Goal: Task Accomplishment & Management: Use online tool/utility

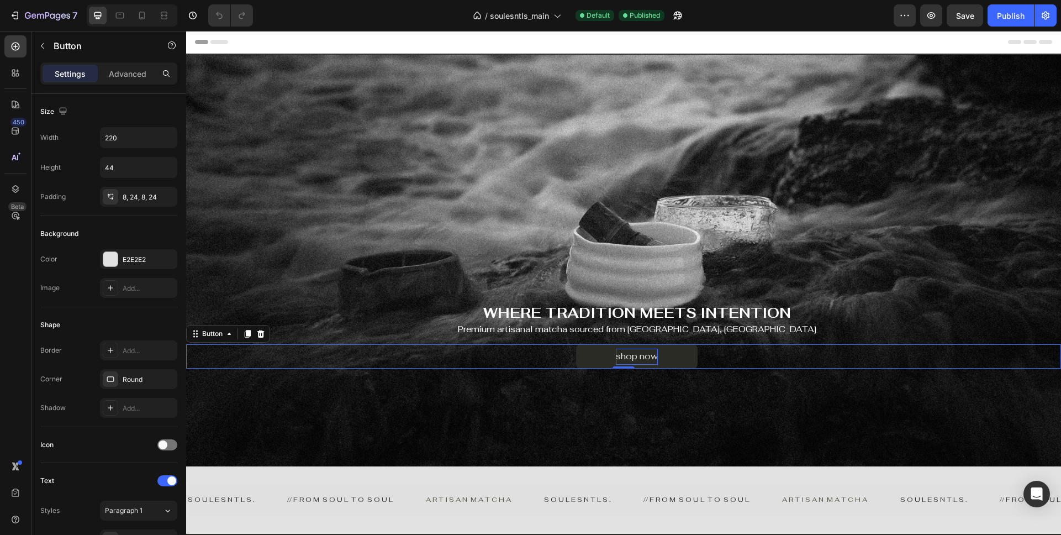
click at [655, 362] on div "shop now" at bounding box center [637, 356] width 42 height 16
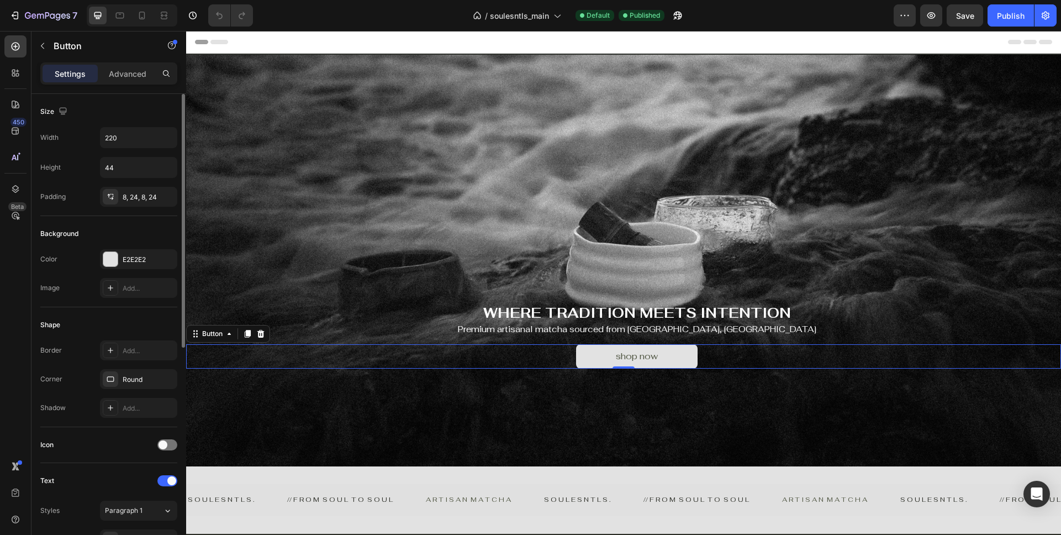
scroll to position [406, 0]
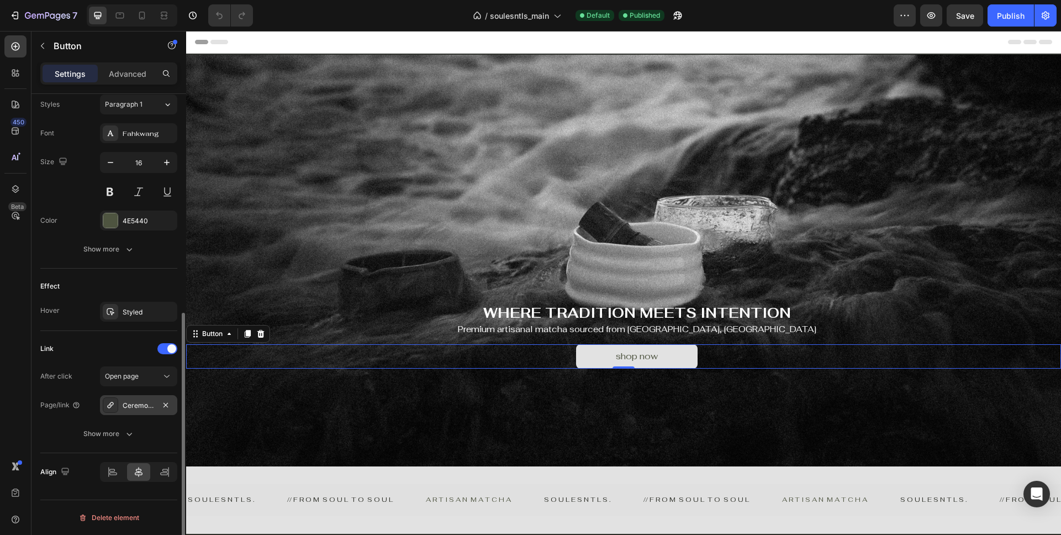
click at [139, 402] on div "Ceremonial-grade-matcha" at bounding box center [139, 405] width 32 height 10
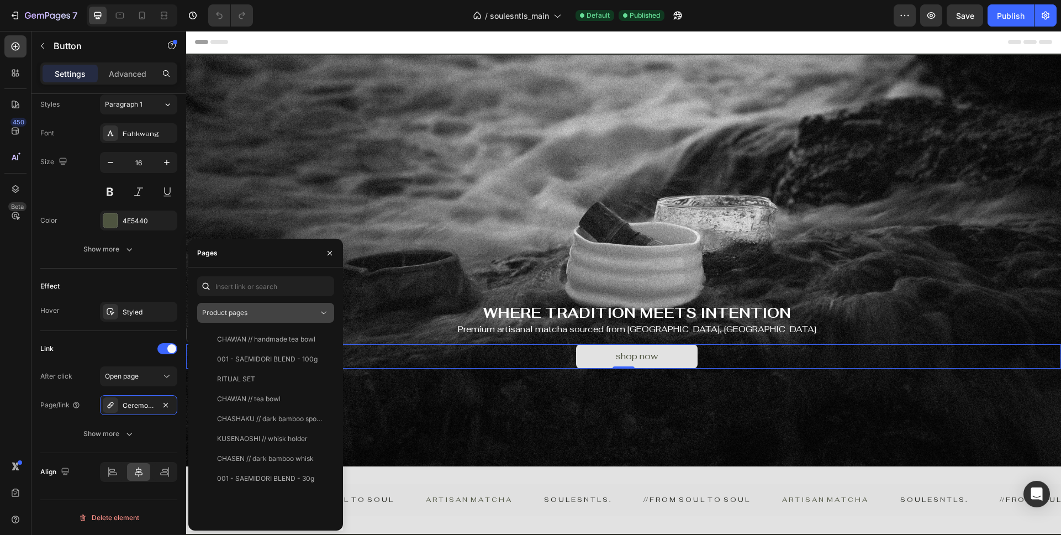
click at [261, 310] on div "Product pages" at bounding box center [260, 313] width 116 height 10
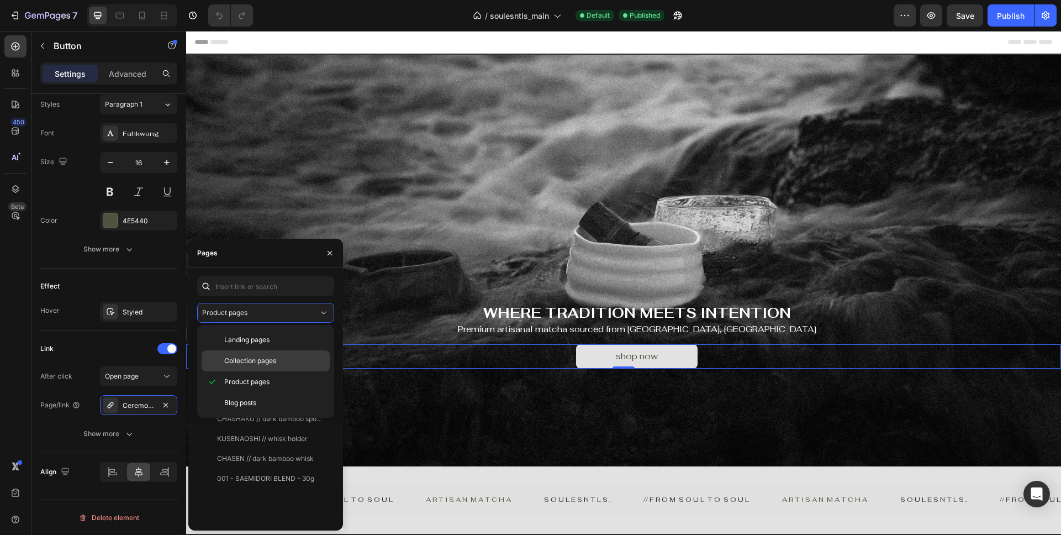
click at [248, 365] on span "Collection pages" at bounding box center [250, 361] width 52 height 10
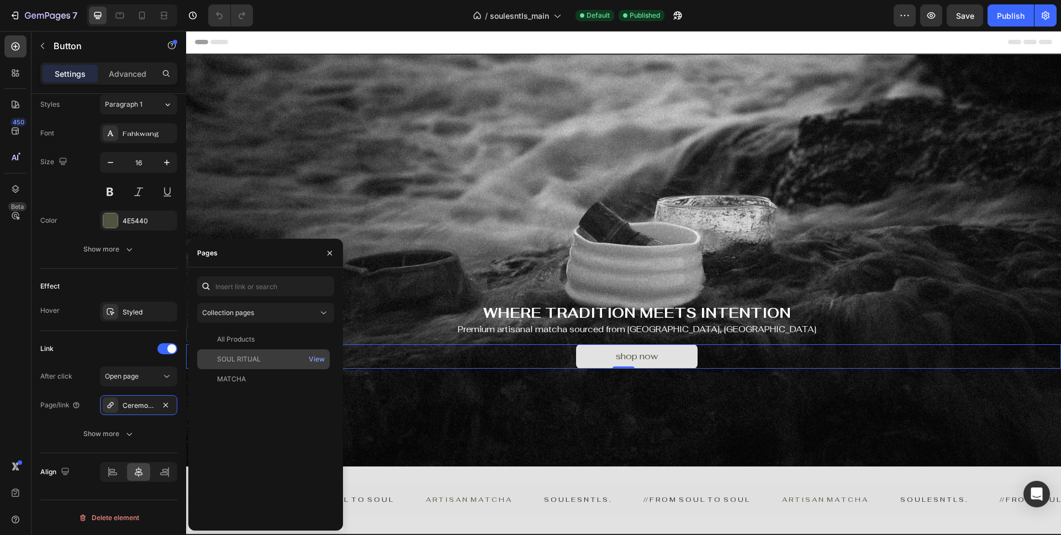
click at [258, 362] on div "SOUL RITUAL" at bounding box center [239, 359] width 44 height 10
click at [996, 19] on button "Publish" at bounding box center [1010, 15] width 46 height 22
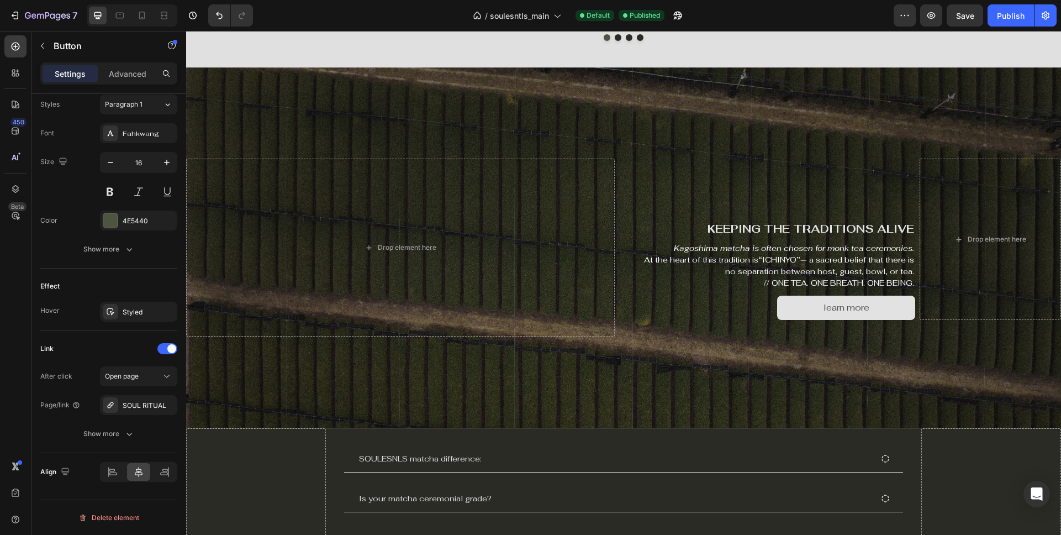
scroll to position [1337, 0]
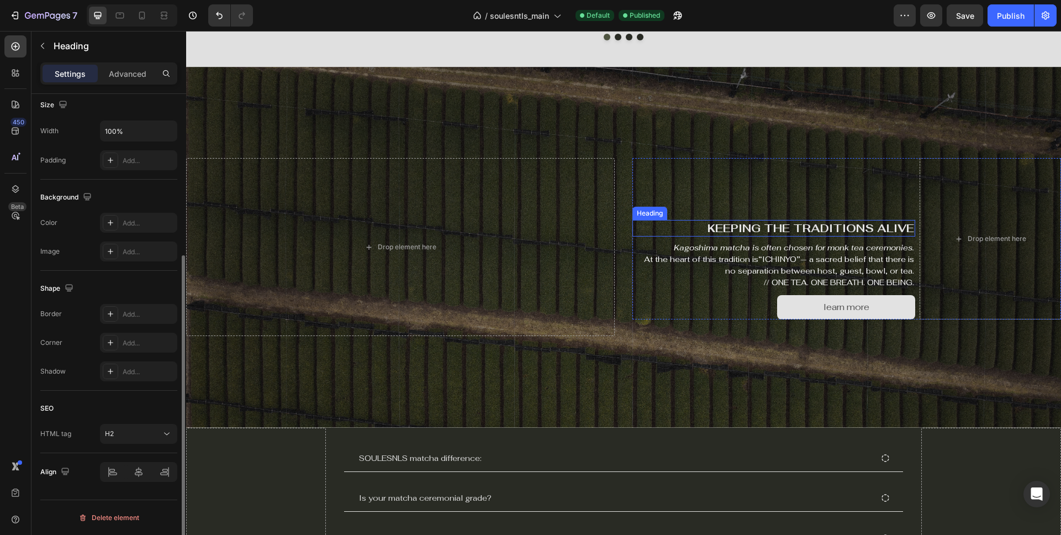
click at [796, 227] on h2 "KEEPING THE TRADITIONS ALIVE" at bounding box center [773, 228] width 283 height 17
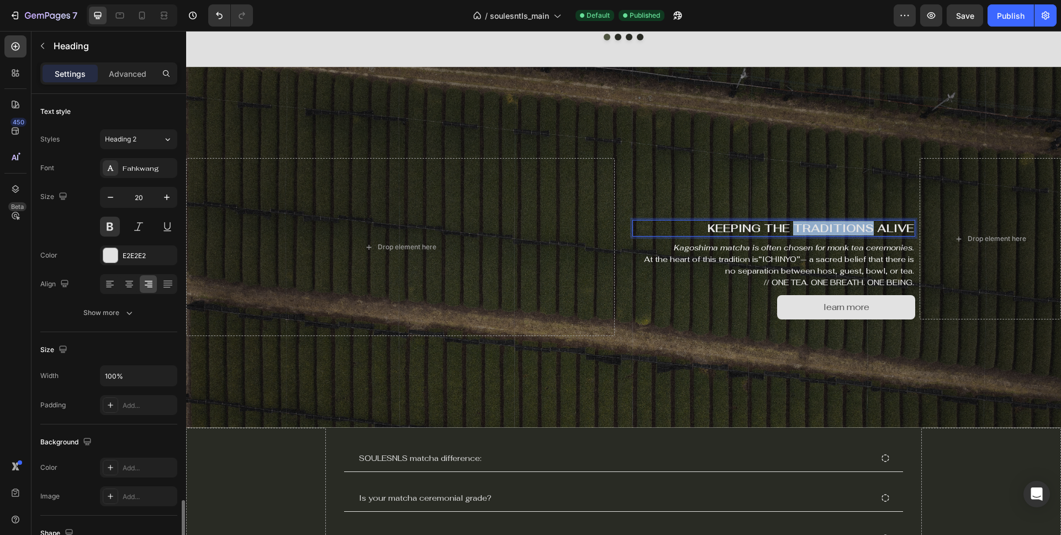
click at [796, 227] on h2 "KEEPING THE TRADITIONS ALIVE" at bounding box center [773, 228] width 283 height 17
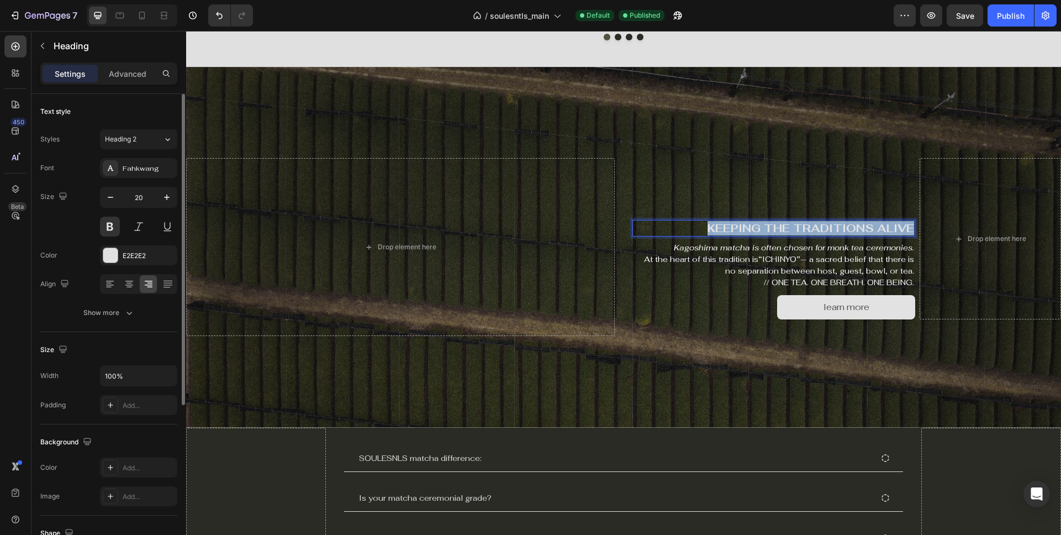
click at [796, 227] on p "KEEPING THE TRADITIONS ALIVE" at bounding box center [773, 228] width 281 height 14
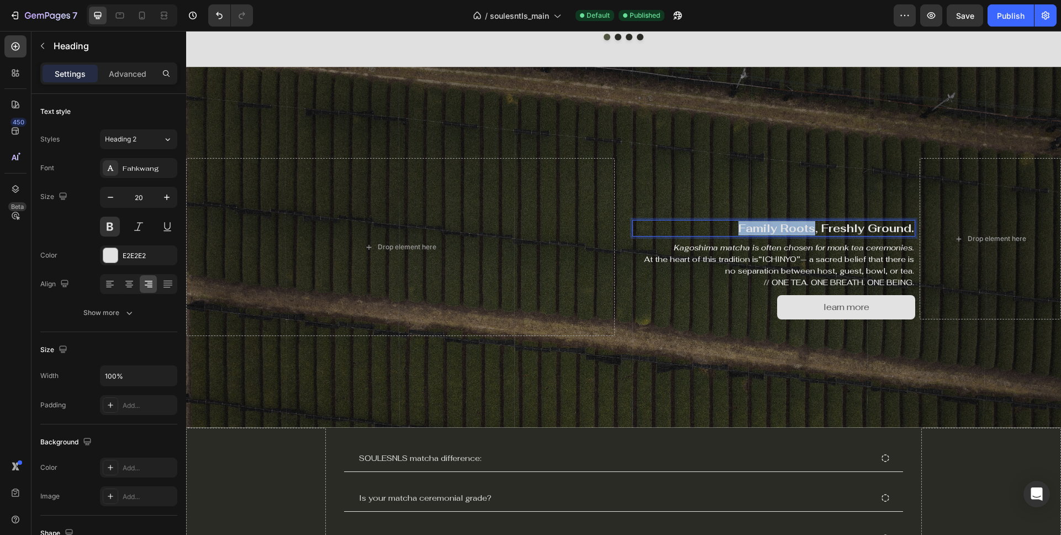
drag, startPoint x: 737, startPoint y: 228, endPoint x: 812, endPoint y: 230, distance: 75.7
click at [812, 230] on p "Family Roots, Freshly Ground." at bounding box center [773, 228] width 281 height 14
click at [816, 229] on p "FAMILY ROOTS, Freshly Ground." at bounding box center [773, 228] width 281 height 14
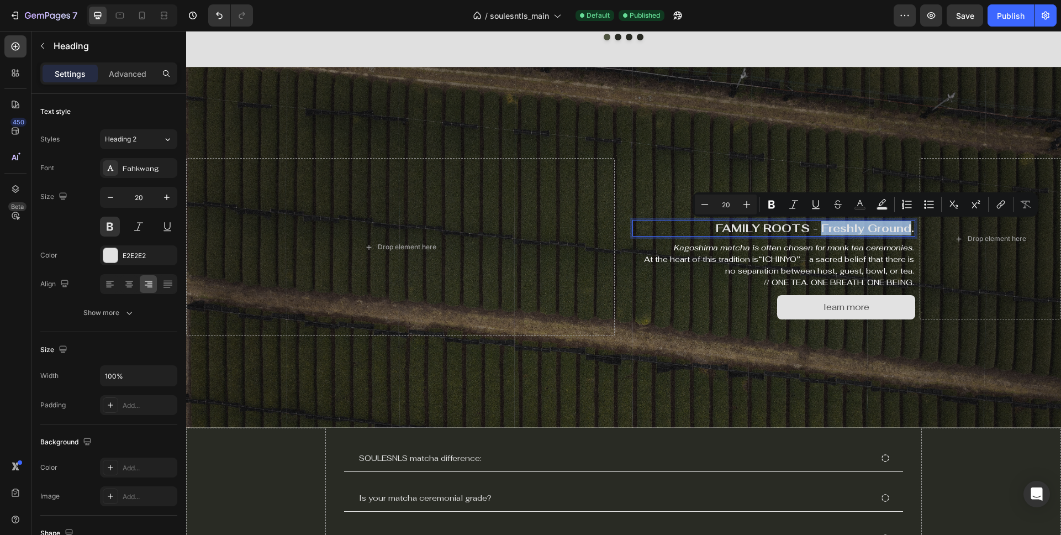
drag, startPoint x: 821, startPoint y: 227, endPoint x: 910, endPoint y: 234, distance: 89.7
click at [910, 234] on p "FAMILY ROOTS - Freshly Ground." at bounding box center [773, 228] width 281 height 14
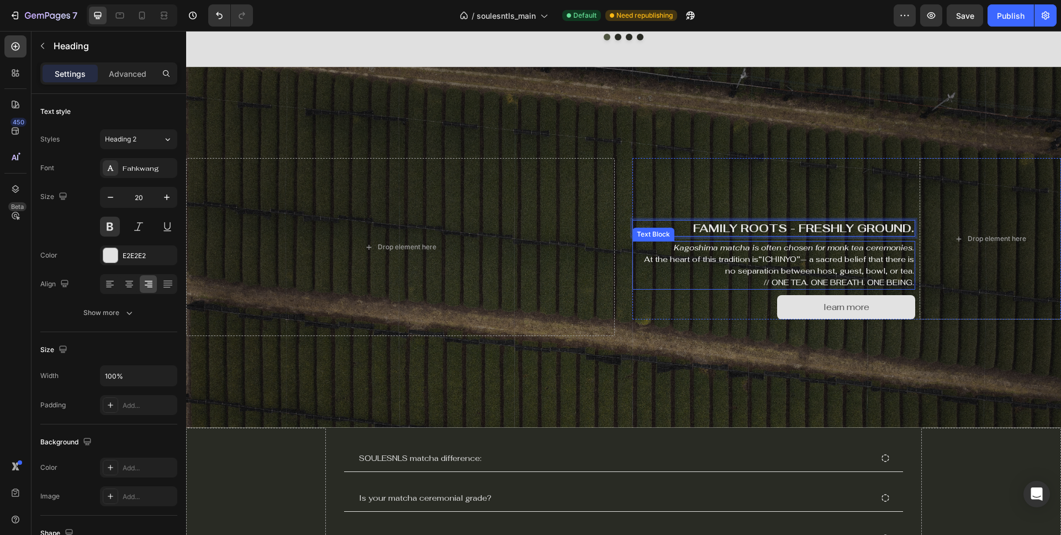
click at [727, 251] on icon "Kagoshima matcha is often chosen for monk tea ceremonies." at bounding box center [794, 247] width 240 height 10
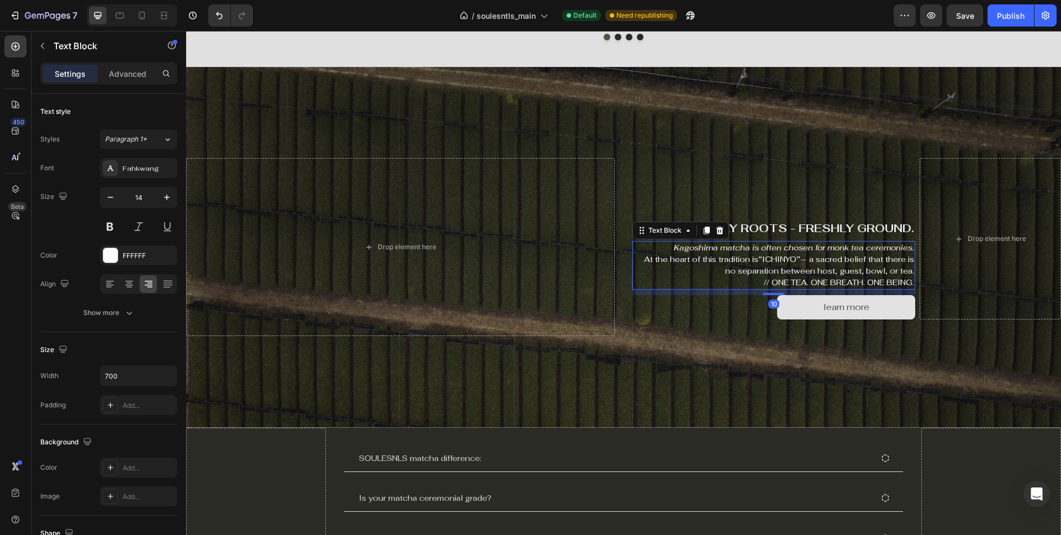
click at [727, 251] on icon "Kagoshima matcha is often chosen for monk tea ceremonies." at bounding box center [794, 247] width 240 height 10
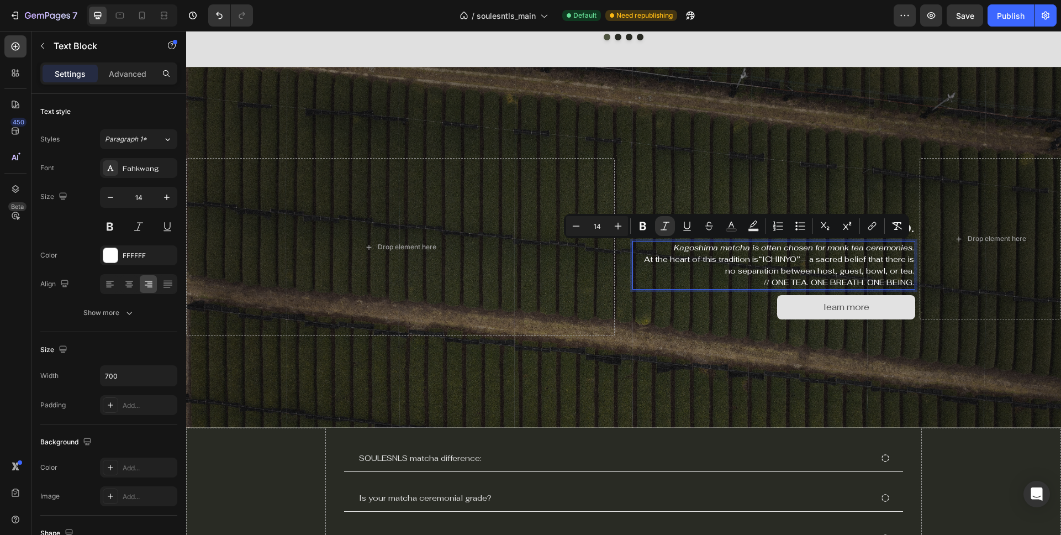
click at [683, 250] on icon "Kagoshima matcha is often chosen for monk tea ceremonies." at bounding box center [794, 247] width 240 height 10
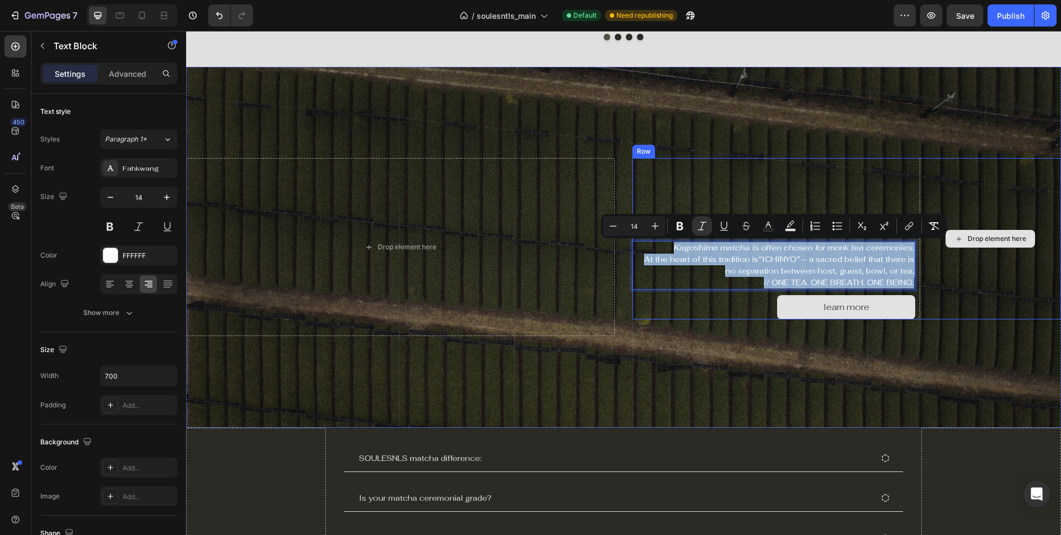
drag, startPoint x: 676, startPoint y: 248, endPoint x: 959, endPoint y: 300, distance: 286.8
click at [959, 300] on div "FAMILY ROOTS - FRESHLY GROUND. Heading Kagoshima matcha is often chosen for mon…" at bounding box center [846, 238] width 429 height 161
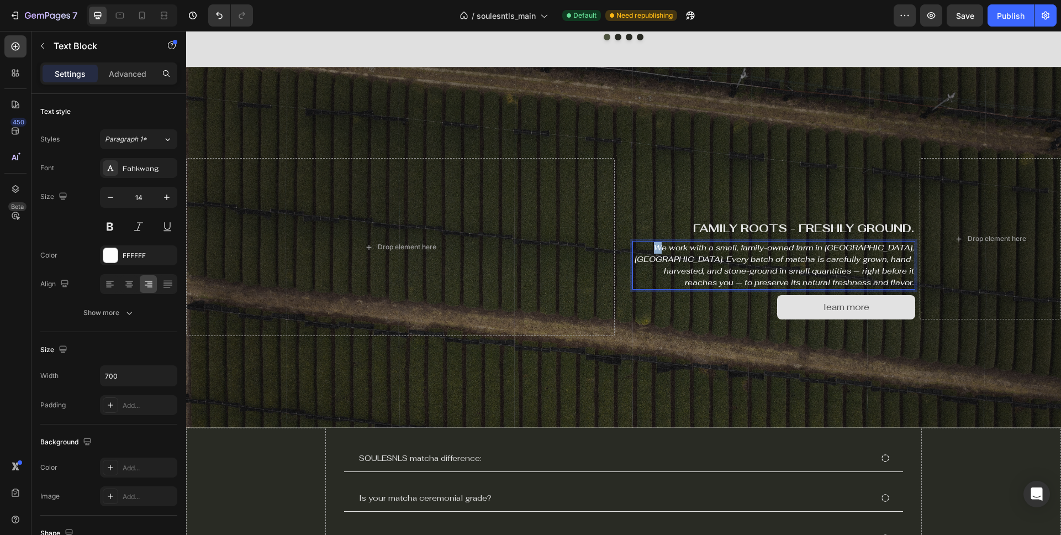
click at [650, 250] on icon "We work with a small, family-owned farm in [GEOGRAPHIC_DATA], [GEOGRAPHIC_DATA]…" at bounding box center [773, 264] width 279 height 45
click at [896, 248] on icon "we work with a small, family-owned farm in [GEOGRAPHIC_DATA], [GEOGRAPHIC_DATA]…" at bounding box center [773, 264] width 279 height 45
drag, startPoint x: 713, startPoint y: 273, endPoint x: 706, endPoint y: 273, distance: 7.2
click at [706, 273] on icon "we work with a small, family-owned farm in [GEOGRAPHIC_DATA], [GEOGRAPHIC_DATA]…" at bounding box center [774, 264] width 279 height 45
click at [826, 273] on icon "we work with a small, family-owned farm in [GEOGRAPHIC_DATA], [GEOGRAPHIC_DATA]…" at bounding box center [774, 264] width 279 height 45
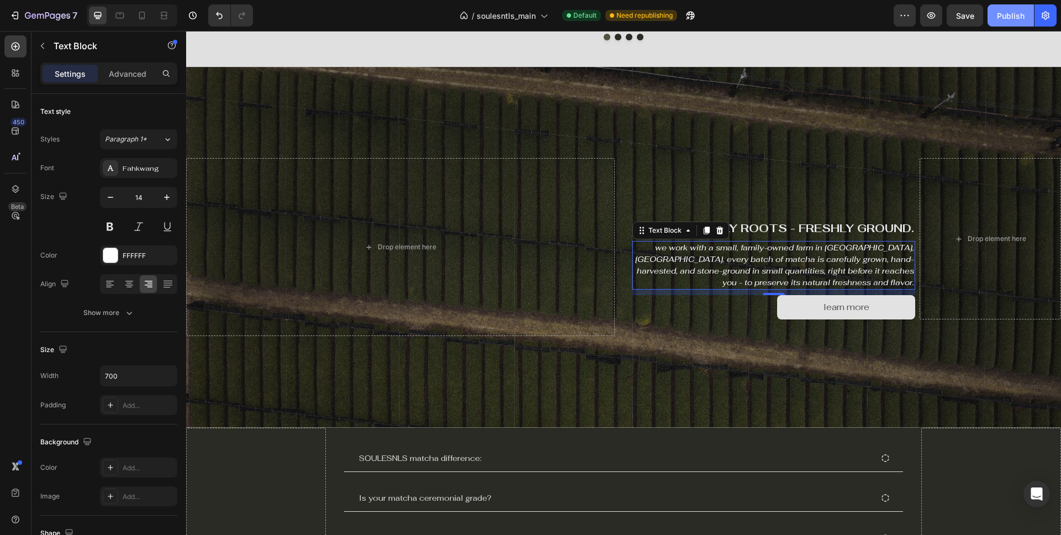
click at [1011, 17] on div "Publish" at bounding box center [1011, 16] width 28 height 12
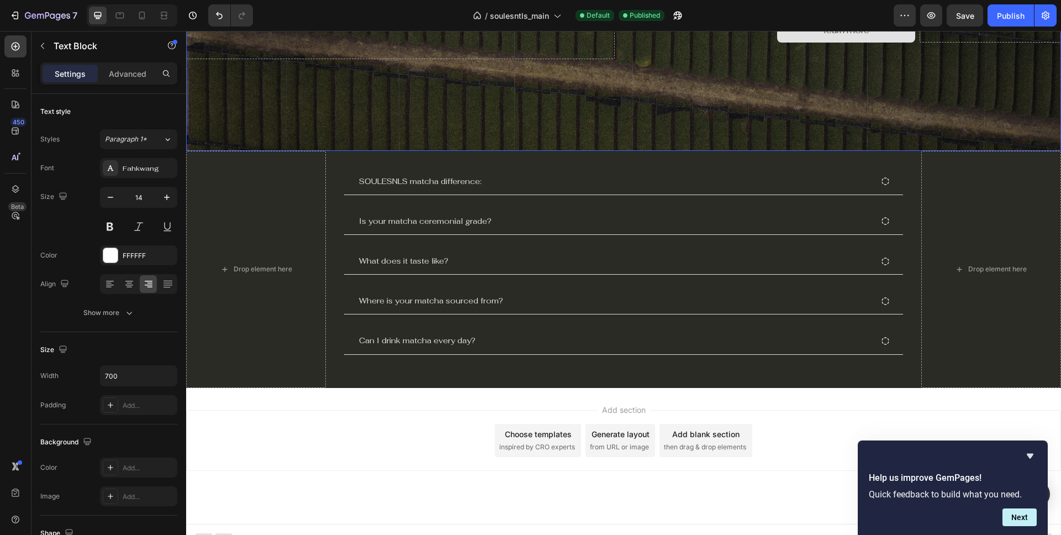
scroll to position [1472, 0]
